Goal: Task Accomplishment & Management: Complete application form

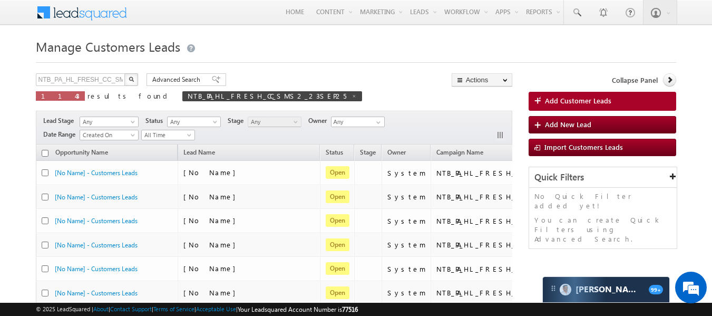
click at [412, 78] on div "NTB_PA_HL_FRESH_CC_SMS2_23SEP25 X 1143 results found NTB_PA_HL_FRESH_CC_SMS2_23…" at bounding box center [274, 90] width 477 height 35
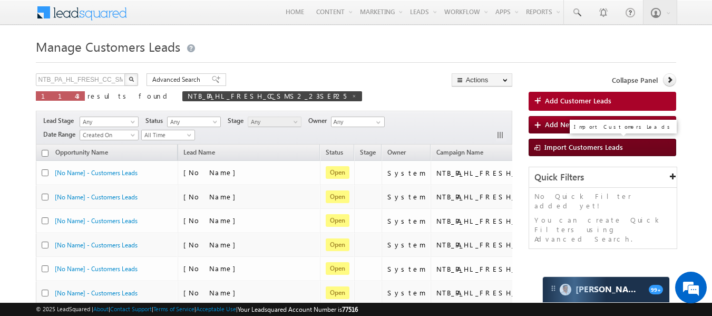
click at [566, 151] on span "Import Customers Leads" at bounding box center [584, 146] width 79 height 9
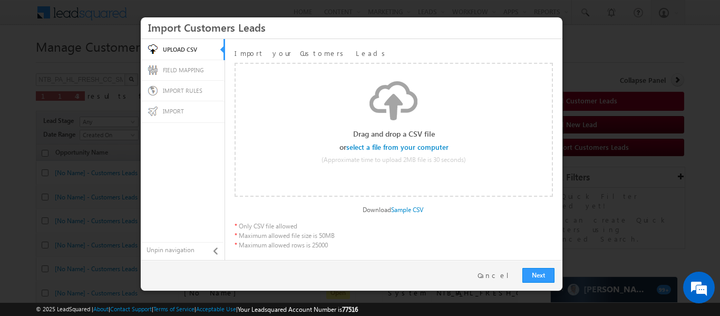
click at [390, 146] on input "file" at bounding box center [398, 146] width 100 height 7
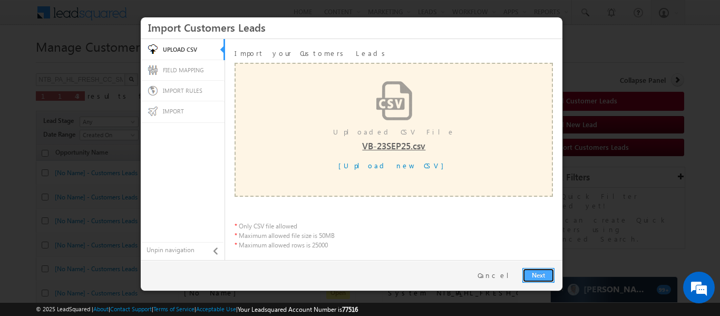
click at [526, 277] on link "Next" at bounding box center [538, 275] width 32 height 15
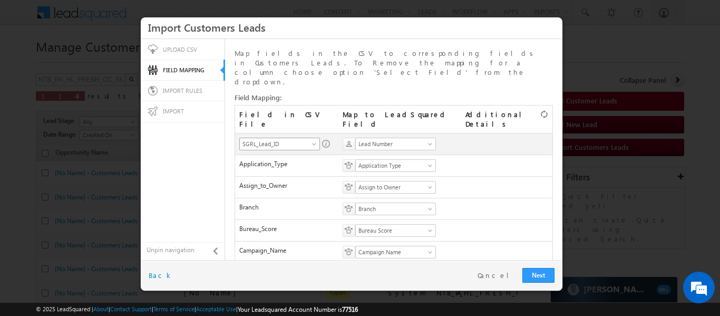
click at [297, 139] on span "SGRL_Lead_ID" at bounding box center [276, 143] width 73 height 9
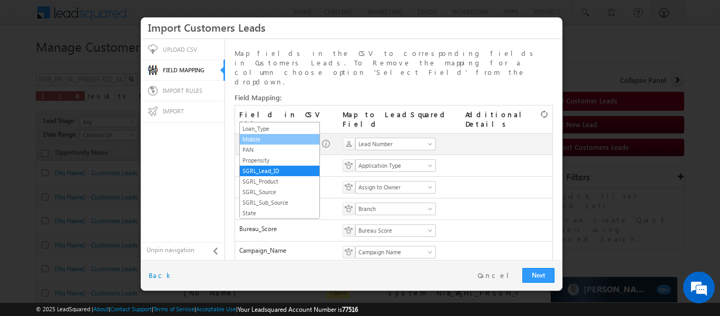
click at [276, 136] on link "Mobile" at bounding box center [280, 138] width 80 height 9
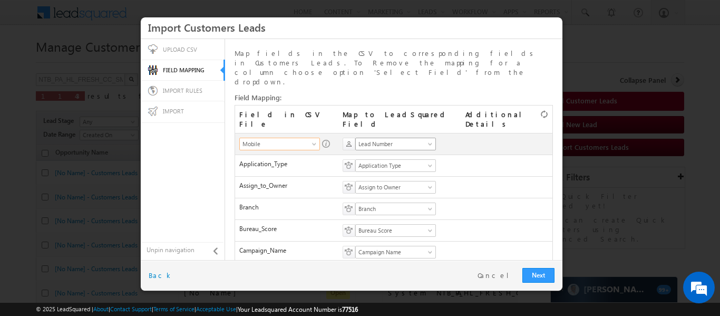
click at [390, 139] on span "Lead Number" at bounding box center [392, 143] width 73 height 9
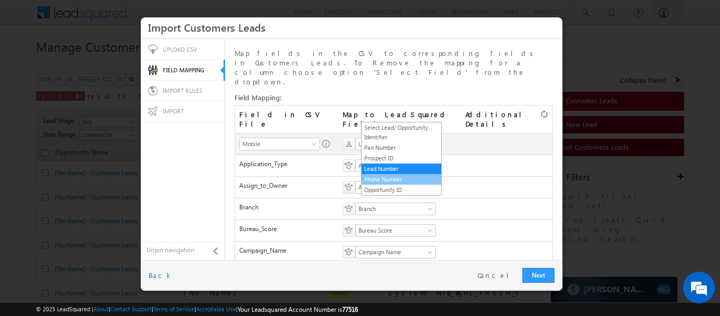
click at [388, 177] on link "Phone Number" at bounding box center [402, 179] width 80 height 9
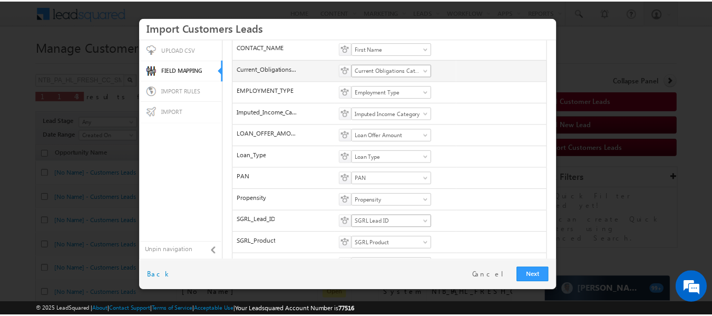
scroll to position [327, 0]
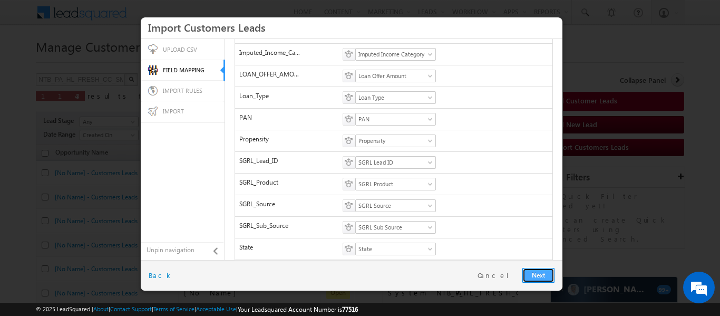
click at [546, 277] on link "Next" at bounding box center [538, 275] width 32 height 15
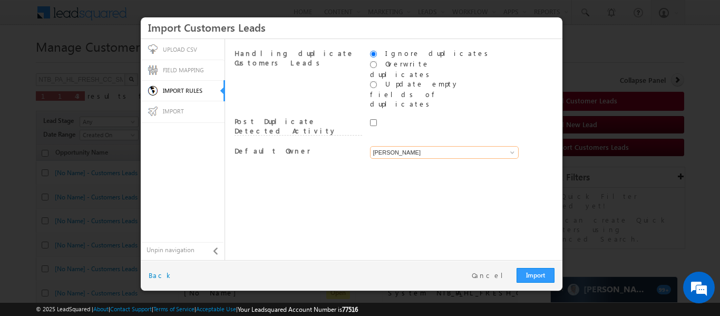
click at [439, 146] on input "[PERSON_NAME]" at bounding box center [444, 152] width 149 height 13
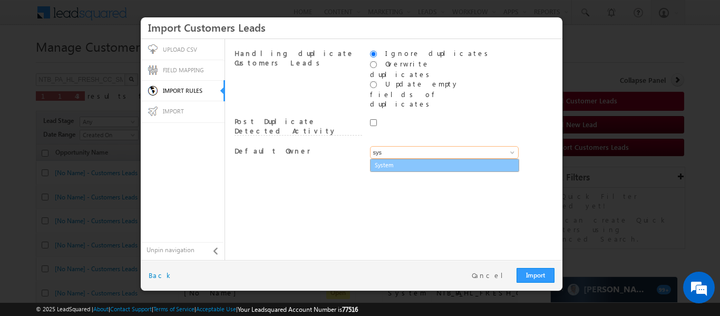
click at [424, 159] on link "System" at bounding box center [445, 165] width 148 height 12
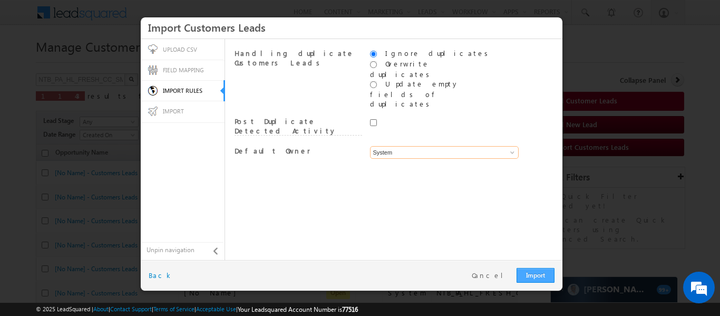
type input "System"
click at [529, 275] on link "Import" at bounding box center [536, 275] width 38 height 15
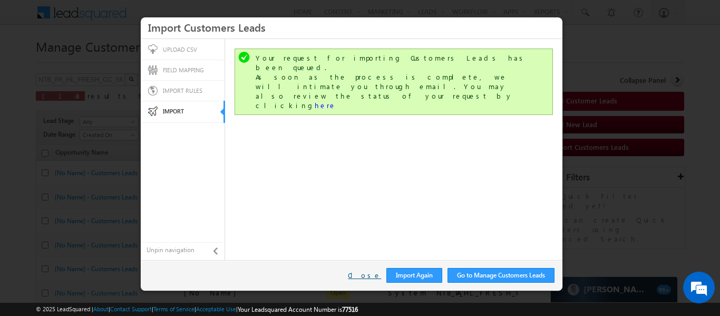
click at [370, 276] on link "Close" at bounding box center [364, 274] width 33 height 9
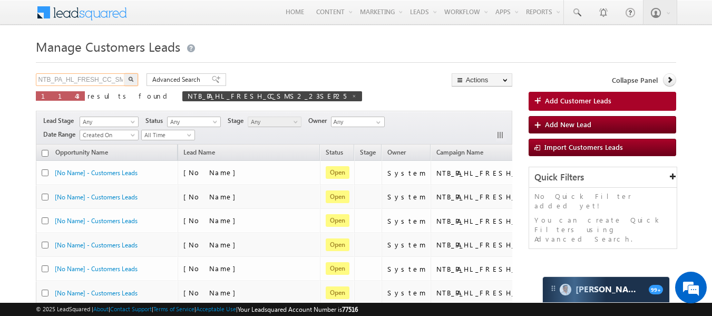
click at [108, 82] on input "NTB_PA_HL_FRESH_CC_SMS2_23SEP25" at bounding box center [81, 79] width 90 height 13
paste input "VB_[DATE]"
click at [122, 81] on input "NTB_VB_[DATE]" at bounding box center [81, 79] width 90 height 13
type input "NTB_VB_[DATE]"
click at [132, 79] on img "button" at bounding box center [130, 78] width 5 height 5
